Goal: Task Accomplishment & Management: Manage account settings

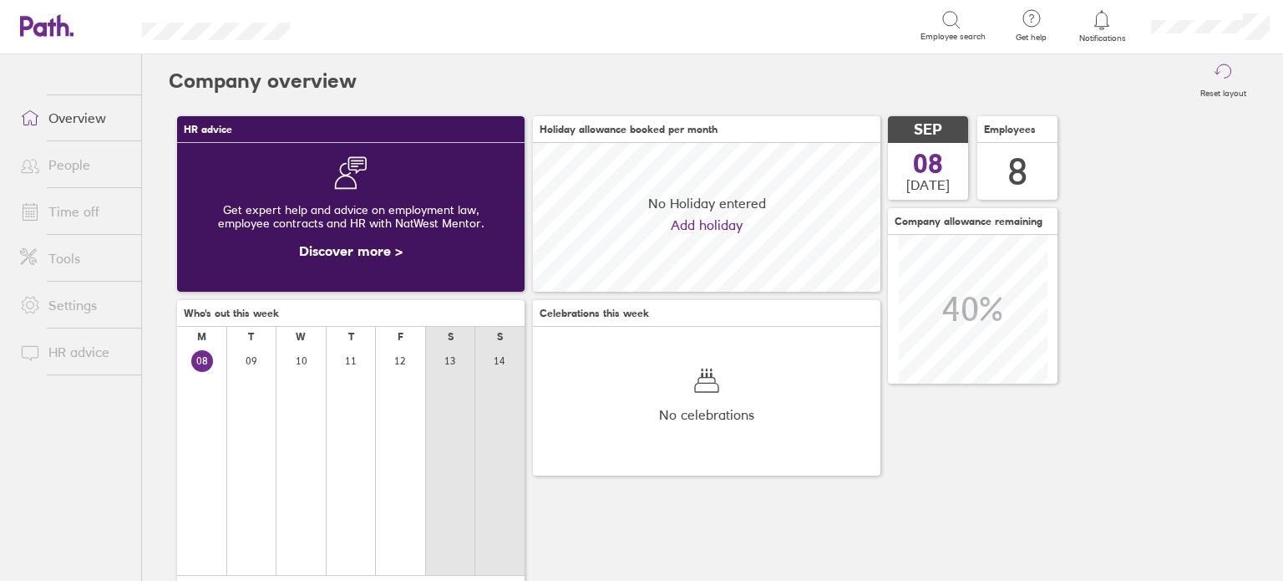
scroll to position [148, 348]
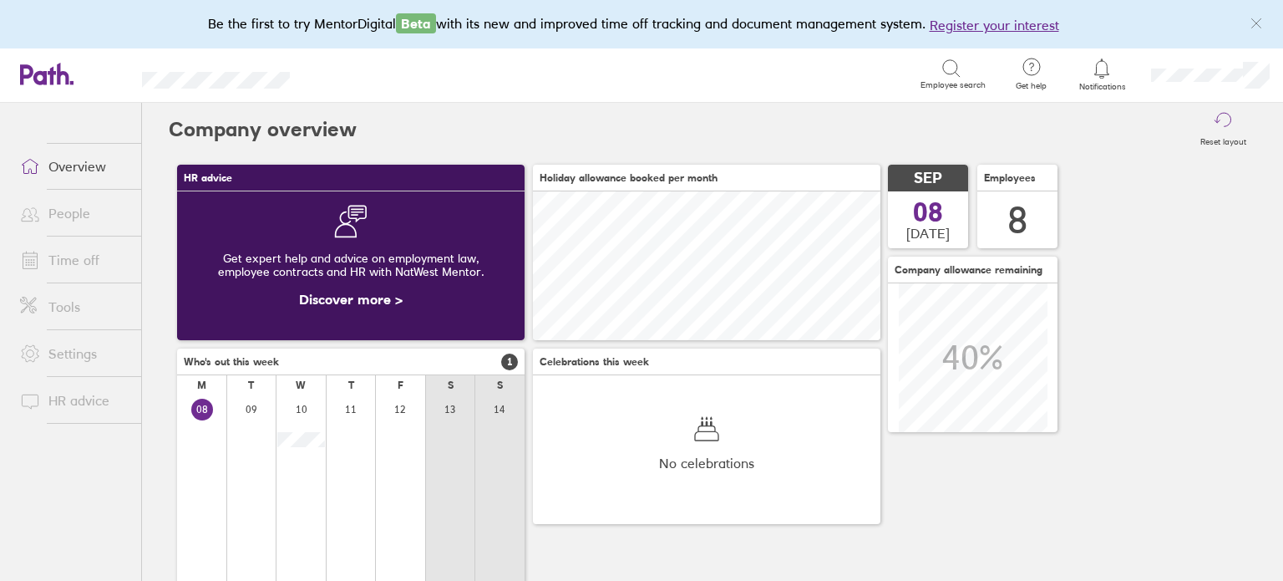
click at [1253, 18] on icon "link" at bounding box center [1256, 23] width 13 height 13
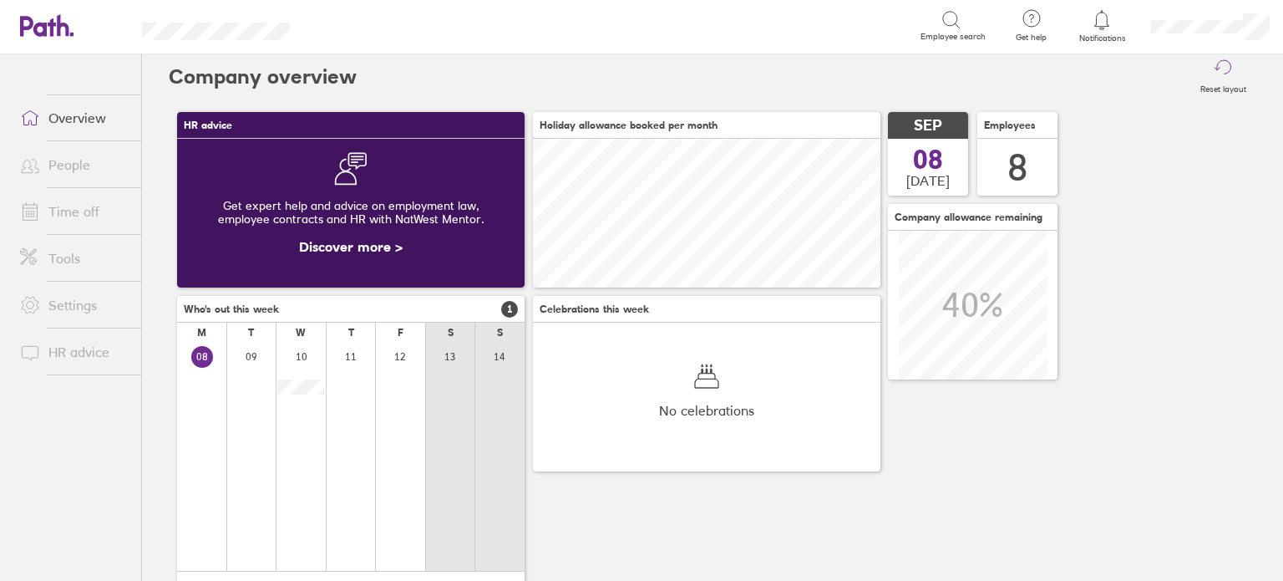
scroll to position [0, 0]
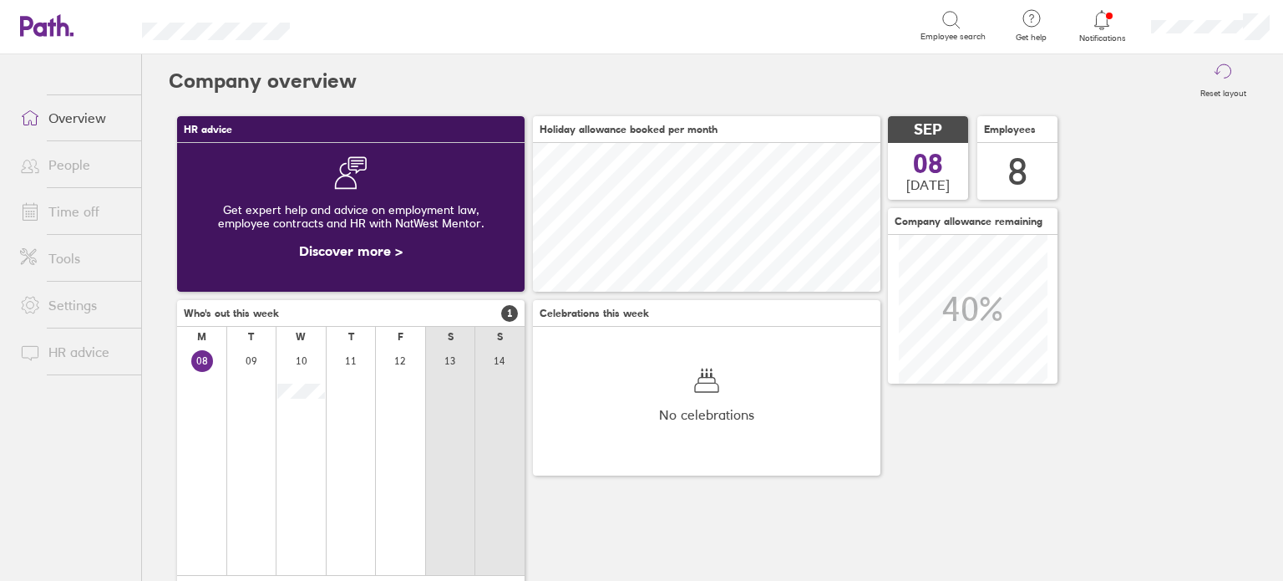
click at [64, 155] on link "People" at bounding box center [74, 164] width 135 height 33
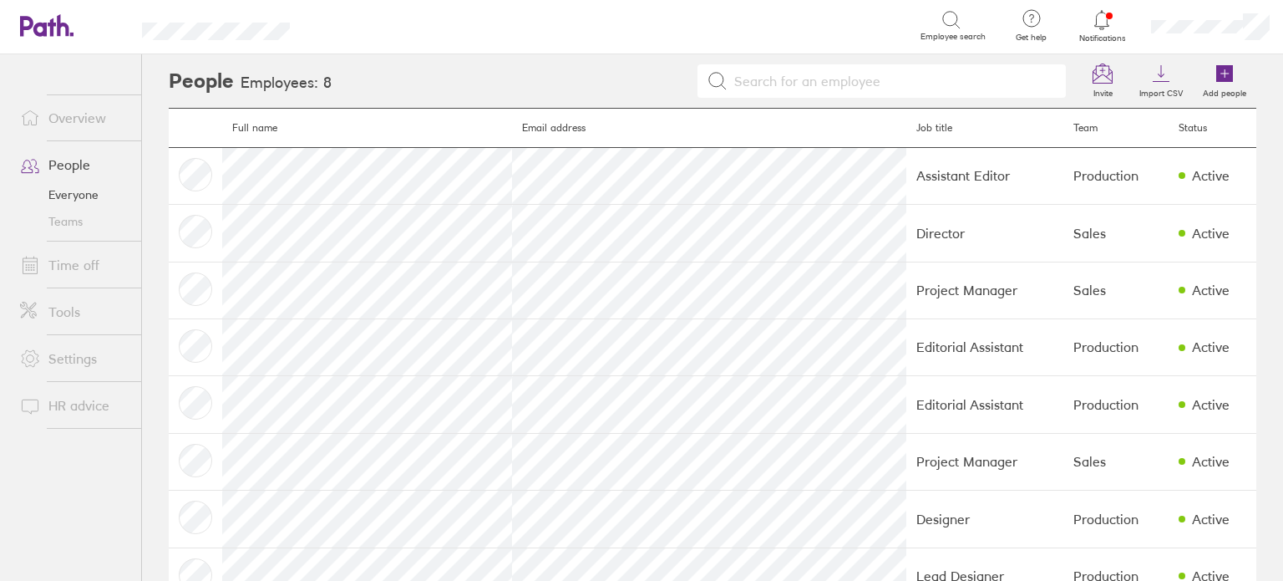
click at [71, 273] on link "Time off" at bounding box center [74, 264] width 135 height 33
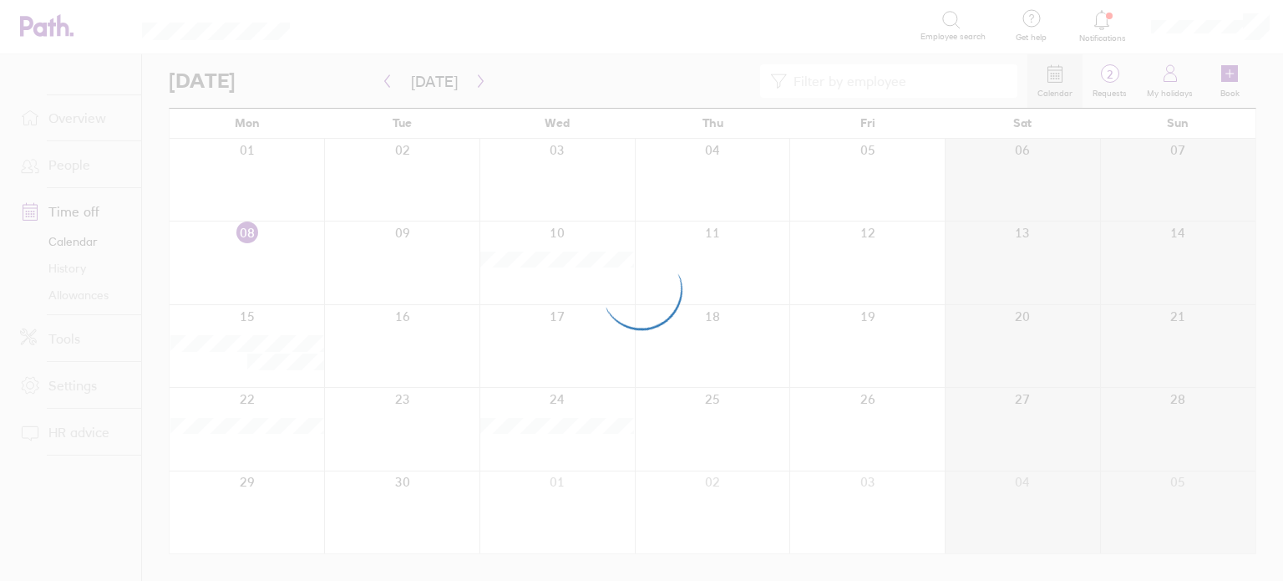
click at [297, 364] on div at bounding box center [641, 290] width 1283 height 581
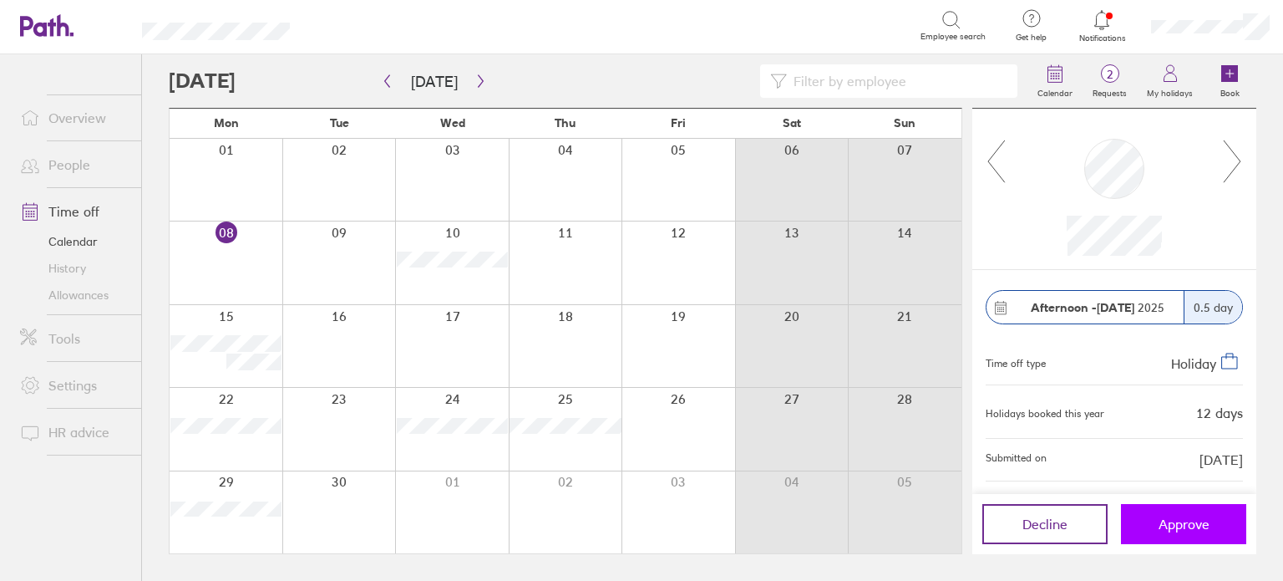
click at [1197, 527] on span "Approve" at bounding box center [1184, 523] width 51 height 15
